Goal: Check status: Check status

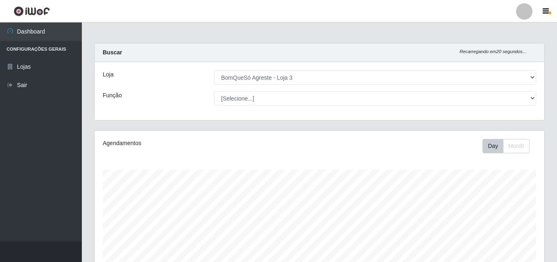
select select "215"
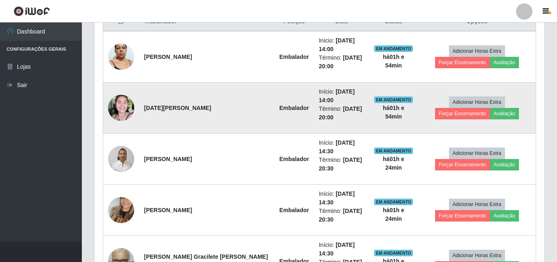
scroll to position [348, 0]
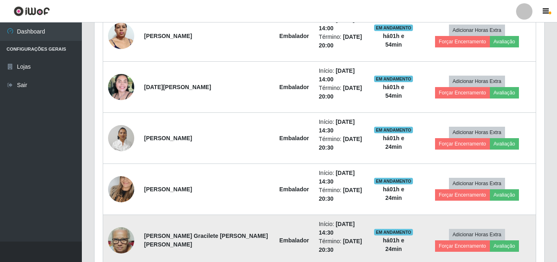
click at [126, 223] on img at bounding box center [121, 240] width 26 height 35
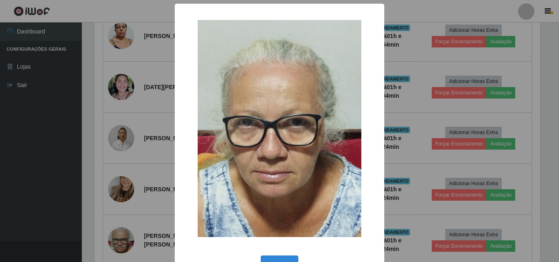
click at [59, 166] on div "× OK Cancel" at bounding box center [279, 131] width 559 height 262
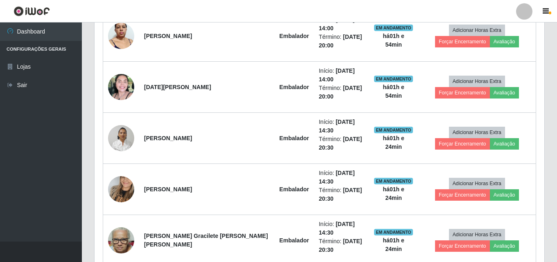
scroll to position [170, 450]
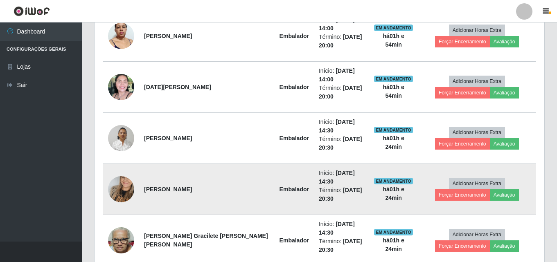
click at [122, 166] on img at bounding box center [121, 189] width 26 height 47
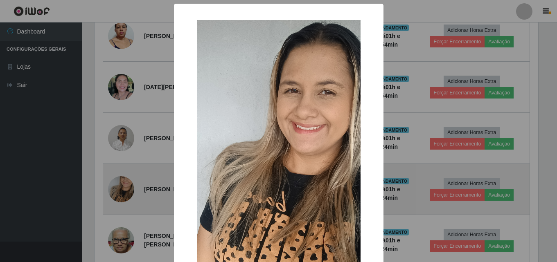
scroll to position [170, 446]
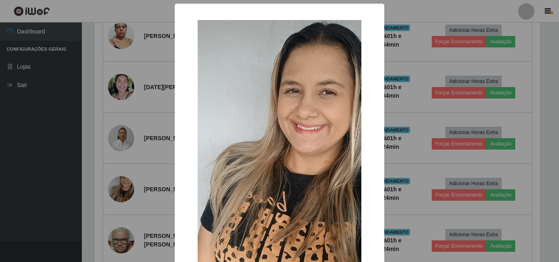
click at [42, 186] on div "× OK Cancel" at bounding box center [279, 131] width 559 height 262
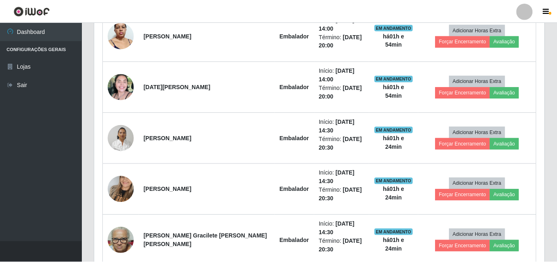
scroll to position [170, 450]
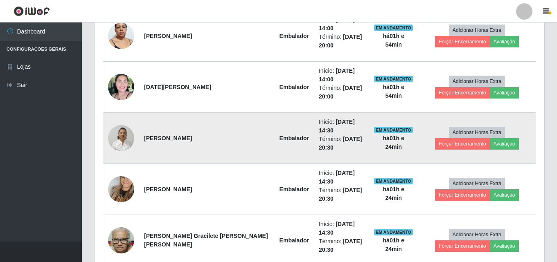
click at [122, 121] on img at bounding box center [121, 138] width 26 height 35
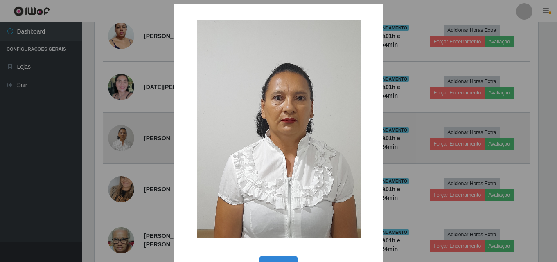
scroll to position [170, 446]
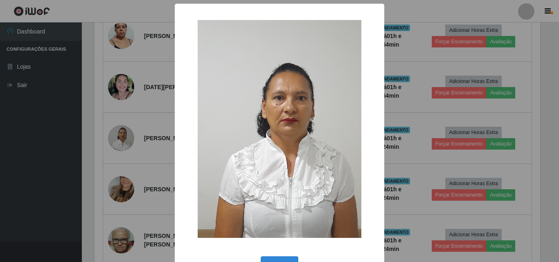
click at [40, 111] on div "× OK Cancel" at bounding box center [279, 131] width 559 height 262
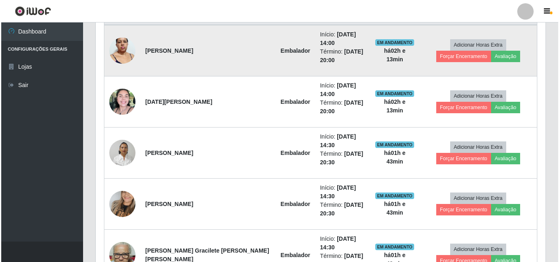
scroll to position [348, 0]
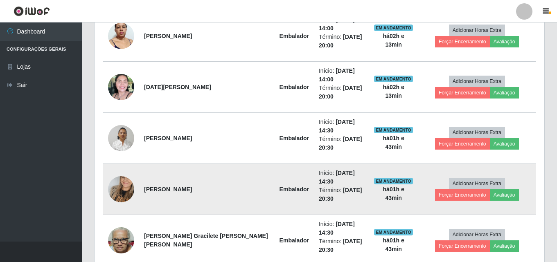
click at [129, 166] on img at bounding box center [121, 189] width 26 height 47
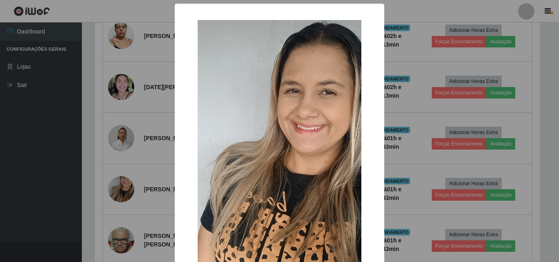
click at [84, 121] on div "× OK Cancel" at bounding box center [279, 131] width 559 height 262
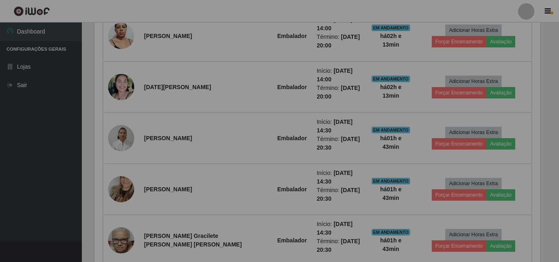
scroll to position [170, 450]
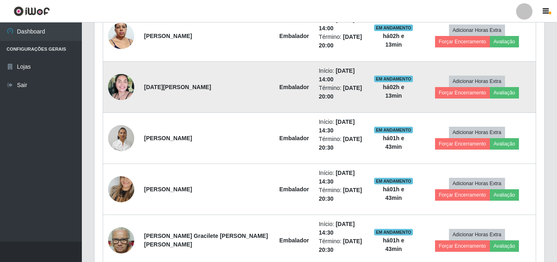
click at [119, 74] on img at bounding box center [121, 87] width 26 height 26
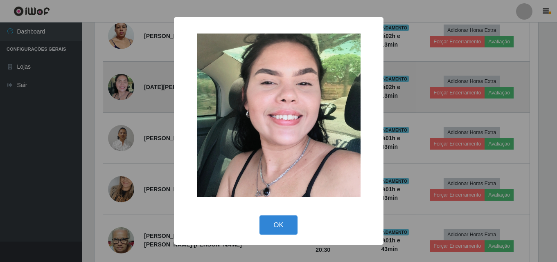
scroll to position [170, 446]
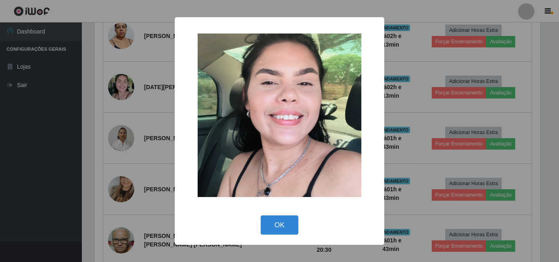
click at [90, 68] on div "× OK Cancel" at bounding box center [279, 131] width 559 height 262
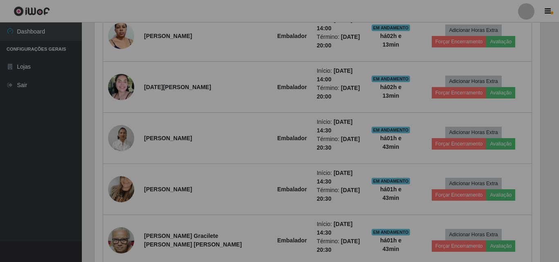
scroll to position [170, 450]
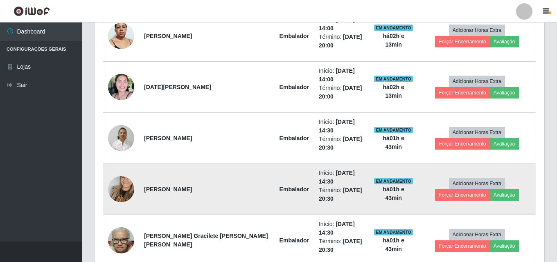
click at [120, 166] on img at bounding box center [121, 189] width 26 height 47
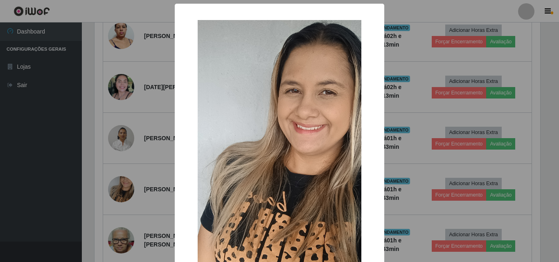
click at [94, 94] on div "× OK Cancel" at bounding box center [279, 131] width 559 height 262
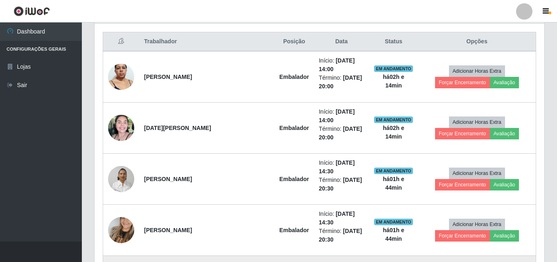
scroll to position [348, 0]
